Goal: Register for event/course

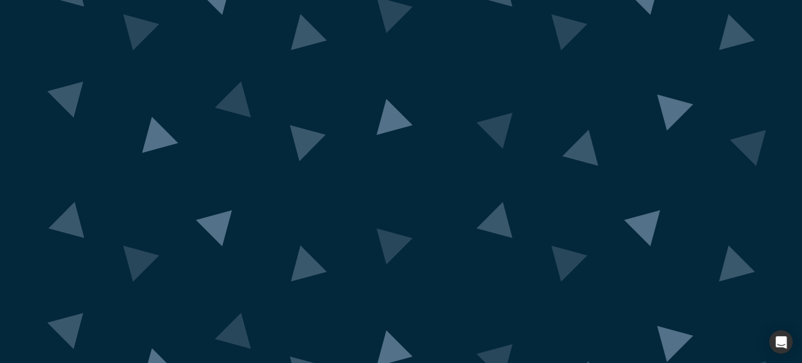
scroll to position [38, 0]
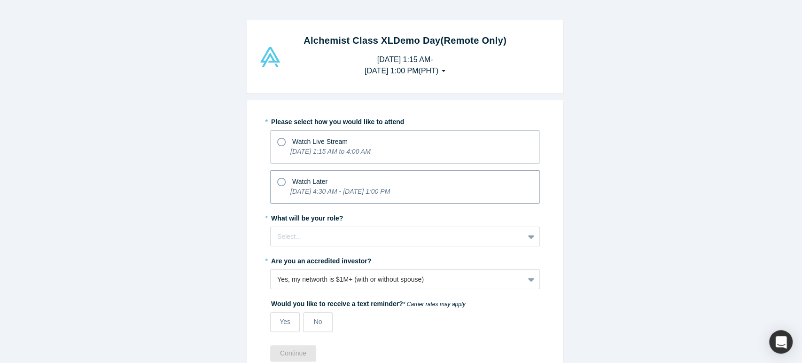
click at [359, 176] on div "Watch Later" at bounding box center [405, 180] width 256 height 13
click at [0, 0] on input "Watch Later [DATE] 4:30 AM - [DATE] 1:00 PM" at bounding box center [0, 0] width 0 height 0
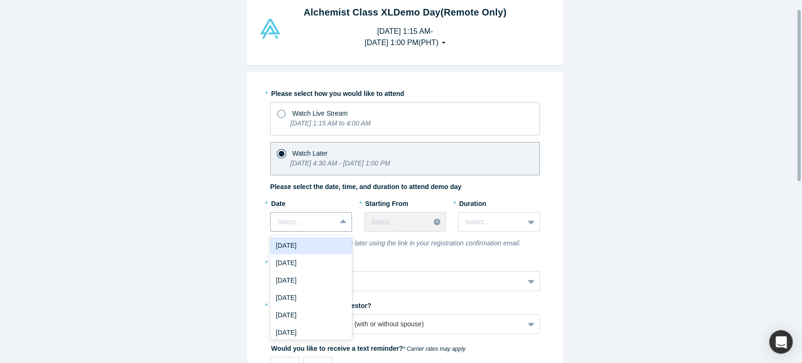
click at [331, 232] on div "7 results available. Use Up and Down to choose options, press Enter to select t…" at bounding box center [311, 222] width 82 height 20
click at [329, 249] on div "[DATE]" at bounding box center [311, 244] width 82 height 17
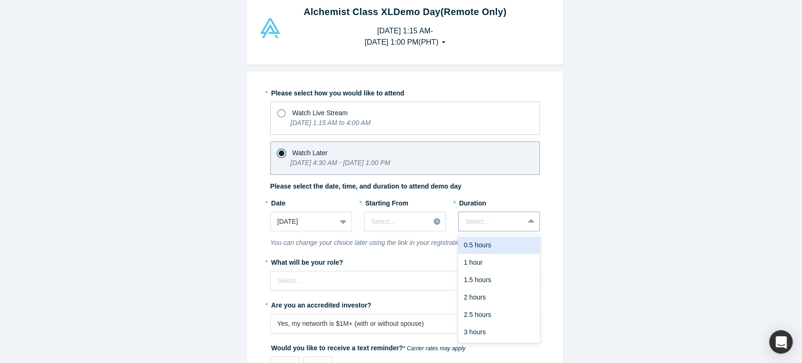
click at [496, 217] on div at bounding box center [491, 222] width 52 height 12
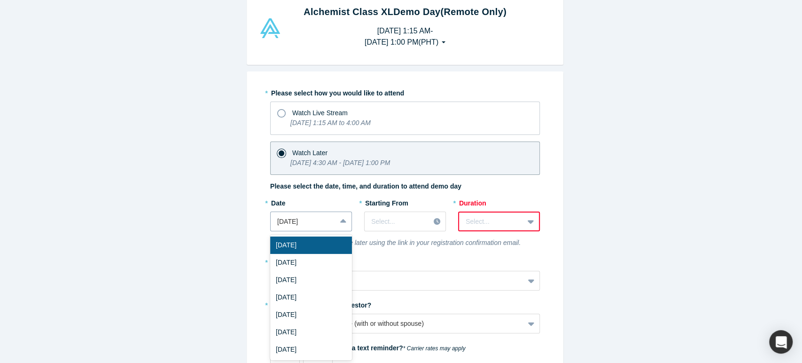
click at [323, 217] on div at bounding box center [303, 222] width 52 height 12
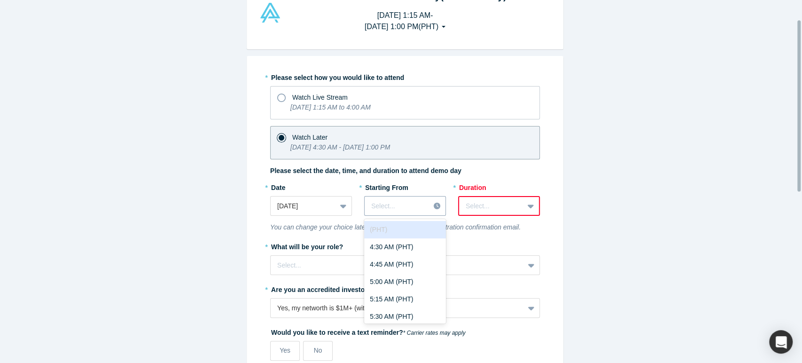
click at [392, 213] on div "Select..." at bounding box center [397, 206] width 65 height 16
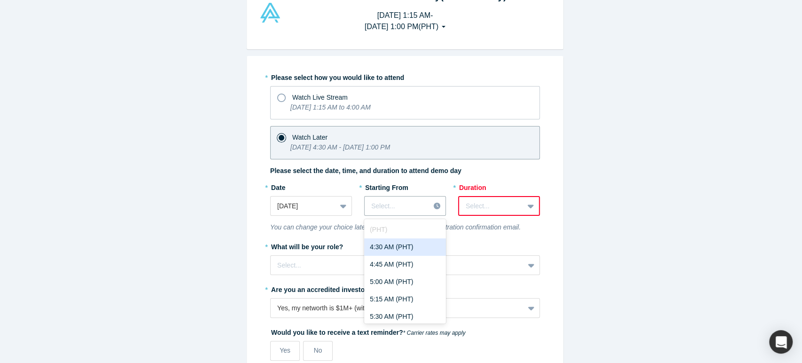
click at [409, 243] on div "4:30 AM (PHT)" at bounding box center [405, 246] width 82 height 17
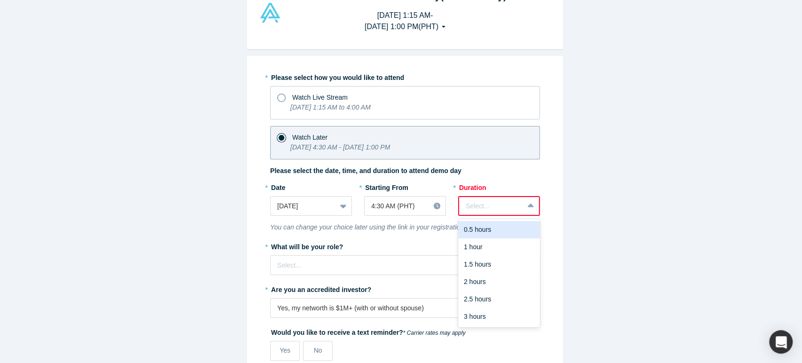
click at [486, 206] on div at bounding box center [491, 206] width 51 height 12
click at [481, 316] on div "3 hours" at bounding box center [499, 316] width 82 height 17
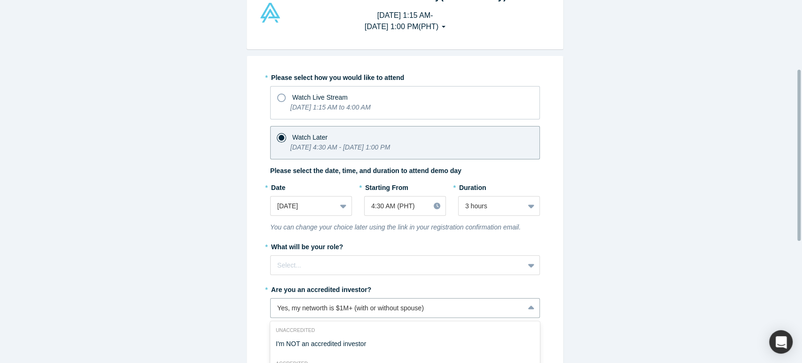
scroll to position [146, 0]
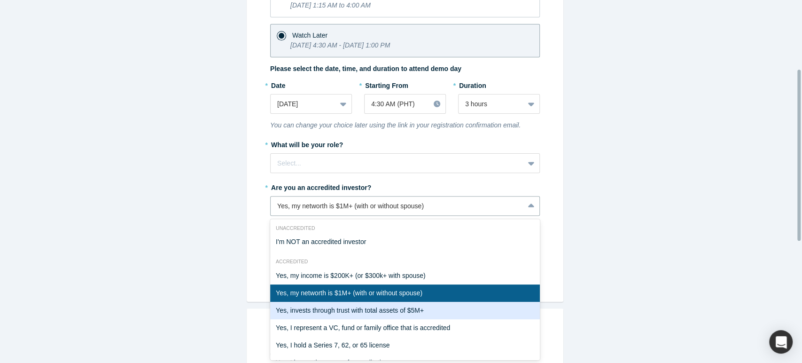
click at [481, 216] on div "7 results available. Use Up and Down to choose options, press Enter to select t…" at bounding box center [405, 206] width 270 height 20
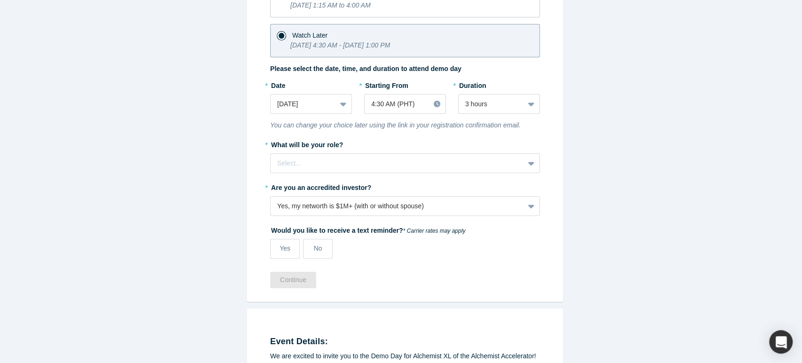
click at [609, 172] on div "Alchemist Class XL Demo Day (Remote Only) [DATE] 1:15 AM - [DATE] 1:00 PM ( PHT…" at bounding box center [405, 185] width 810 height 371
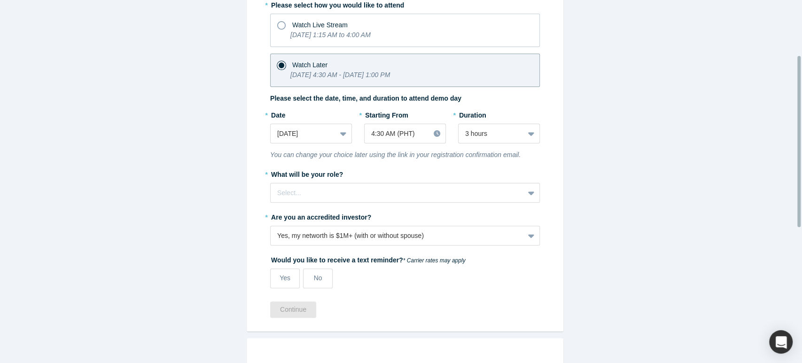
scroll to position [116, 0]
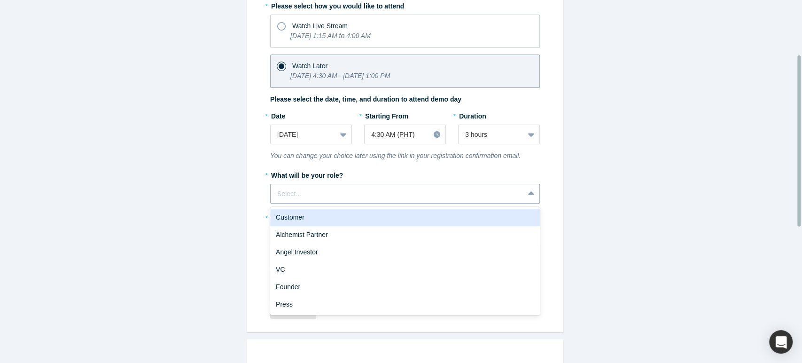
click at [528, 189] on icon at bounding box center [531, 193] width 6 height 9
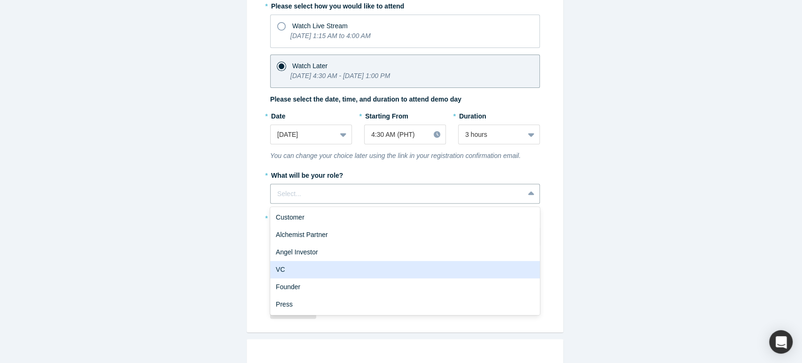
click at [356, 267] on div "VC" at bounding box center [405, 269] width 270 height 17
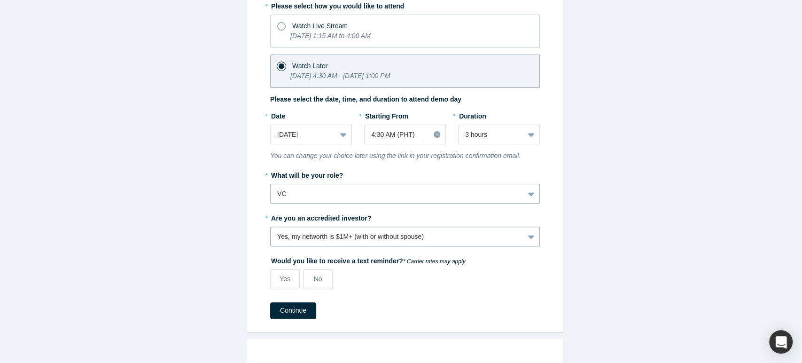
scroll to position [146, 0]
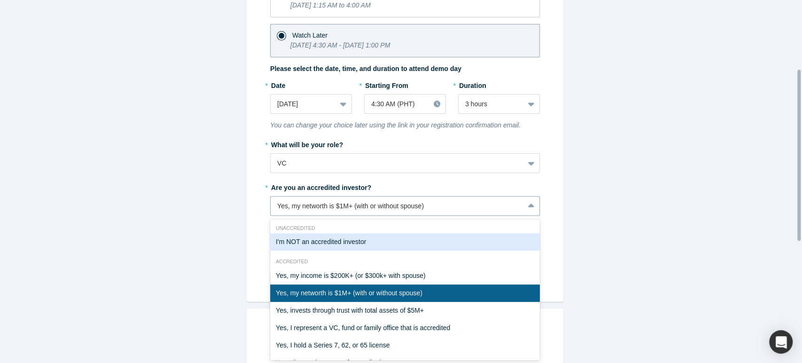
click at [373, 216] on div "7 results available. Use Up and Down to choose options, press Enter to select t…" at bounding box center [405, 206] width 270 height 20
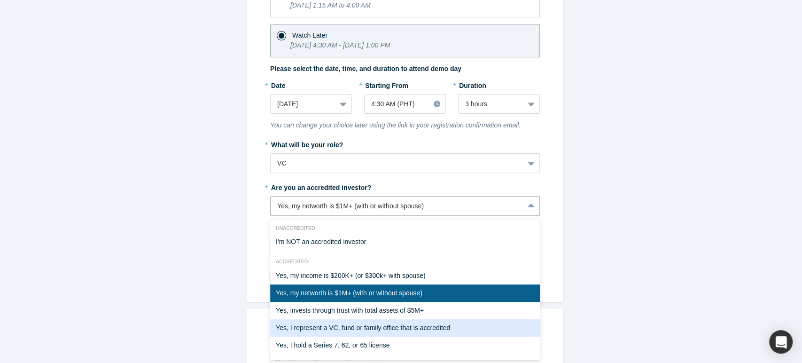
click at [407, 323] on div "Yes, I represent a VC, fund or family office that is accredited" at bounding box center [405, 327] width 270 height 17
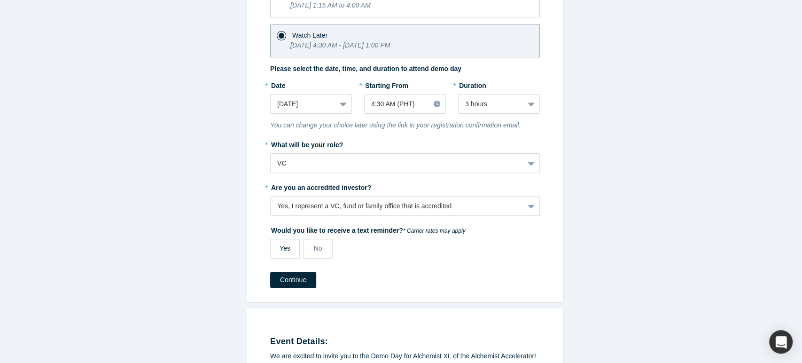
click at [291, 244] on label "Yes" at bounding box center [285, 249] width 30 height 20
click at [0, 0] on input "Yes" at bounding box center [0, 0] width 0 height 0
select select "US"
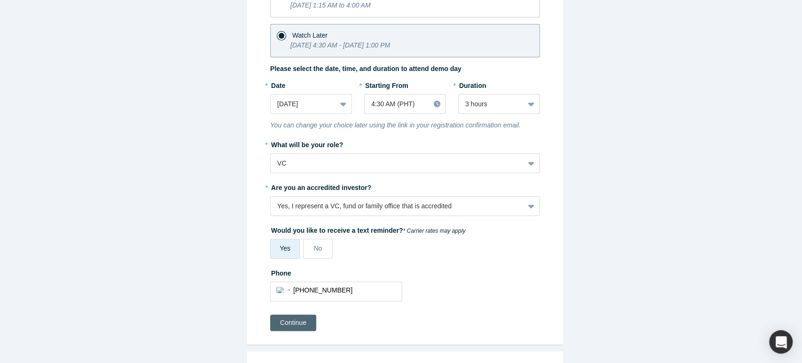
click at [288, 315] on button "Continue" at bounding box center [293, 322] width 46 height 16
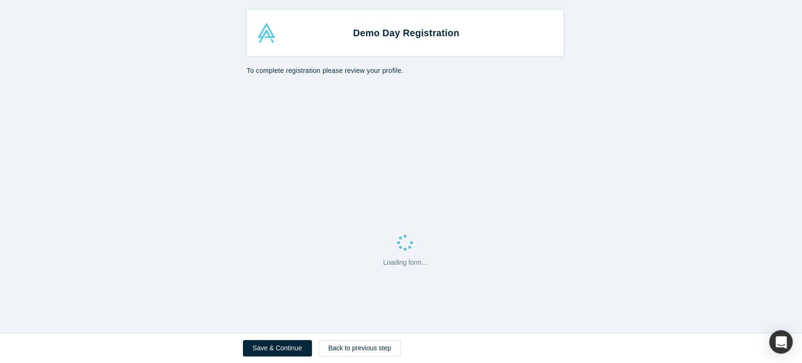
select select "US"
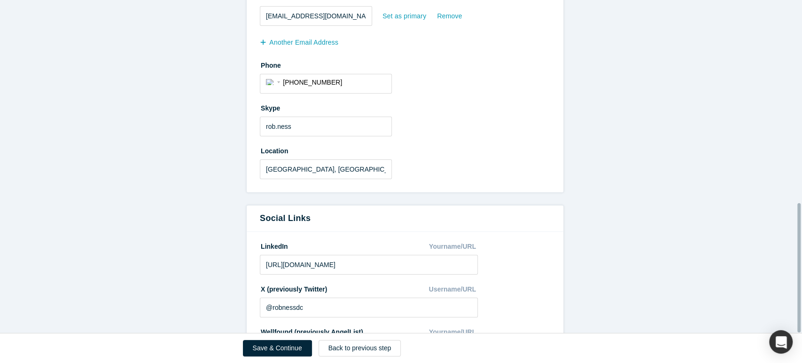
scroll to position [523, 0]
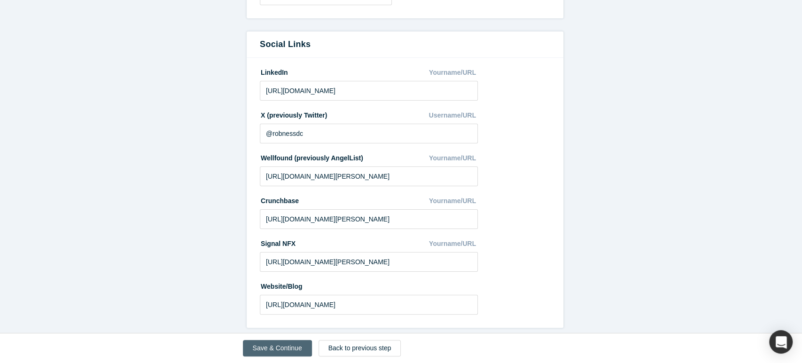
click at [271, 341] on button "Save & Continue" at bounding box center [277, 348] width 69 height 16
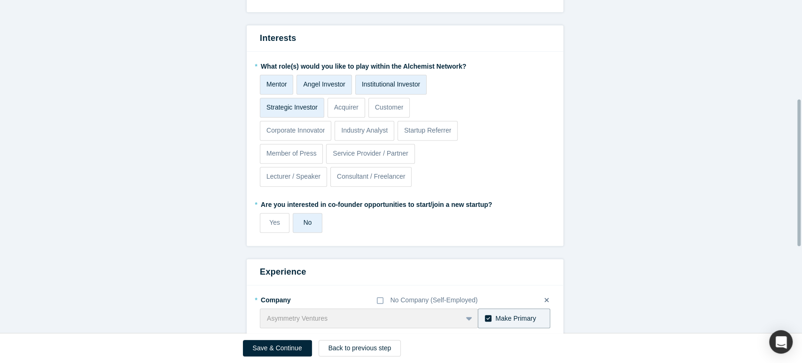
scroll to position [421, 0]
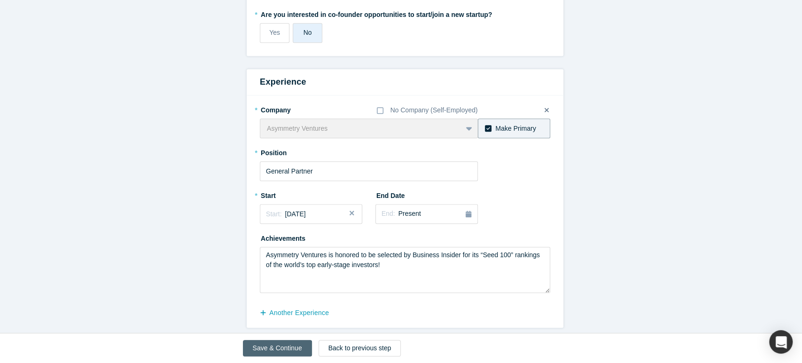
click at [267, 353] on button "Save & Continue" at bounding box center [277, 348] width 69 height 16
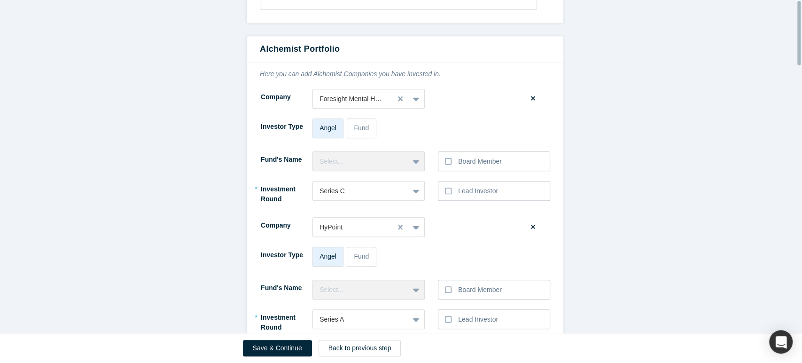
scroll to position [0, 0]
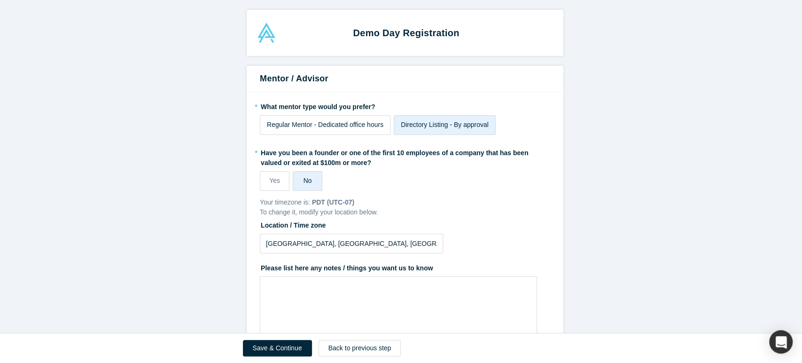
click at [326, 124] on span "Regular Mentor - Dedicated office hours" at bounding box center [325, 125] width 117 height 8
click at [0, 0] on input "Regular Mentor - Dedicated office hours" at bounding box center [0, 0] width 0 height 0
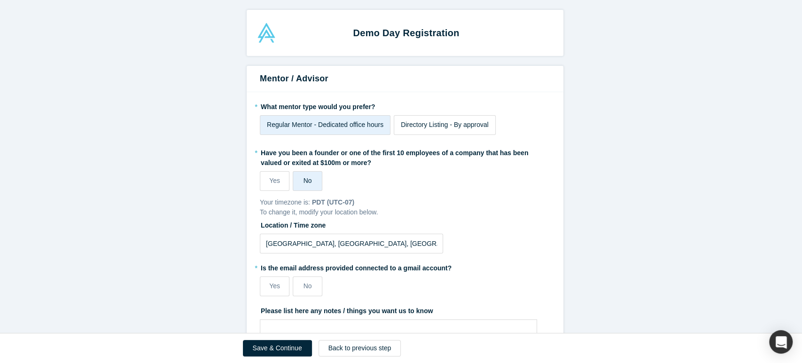
click at [451, 128] on span "Directory Listing - By approval" at bounding box center [445, 125] width 88 height 8
click at [0, 0] on input "Directory Listing - By approval" at bounding box center [0, 0] width 0 height 0
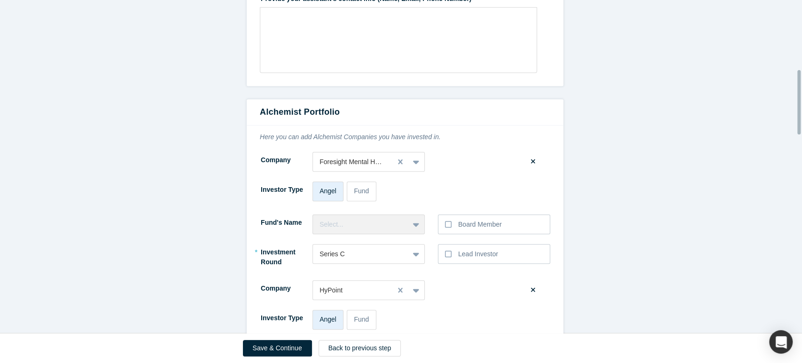
scroll to position [359, 0]
click at [283, 342] on button "Save & Continue" at bounding box center [277, 348] width 69 height 16
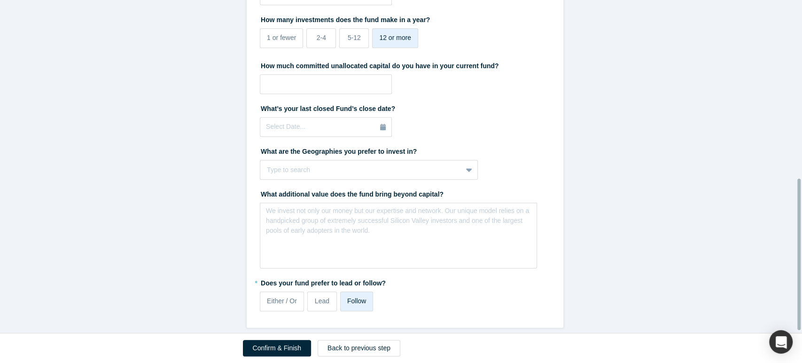
scroll to position [397, 0]
click at [270, 339] on div "Confirm & Finish Back to previous step" at bounding box center [401, 348] width 317 height 30
click at [270, 346] on button "Confirm & Finish" at bounding box center [277, 348] width 68 height 16
